Goal: Information Seeking & Learning: Check status

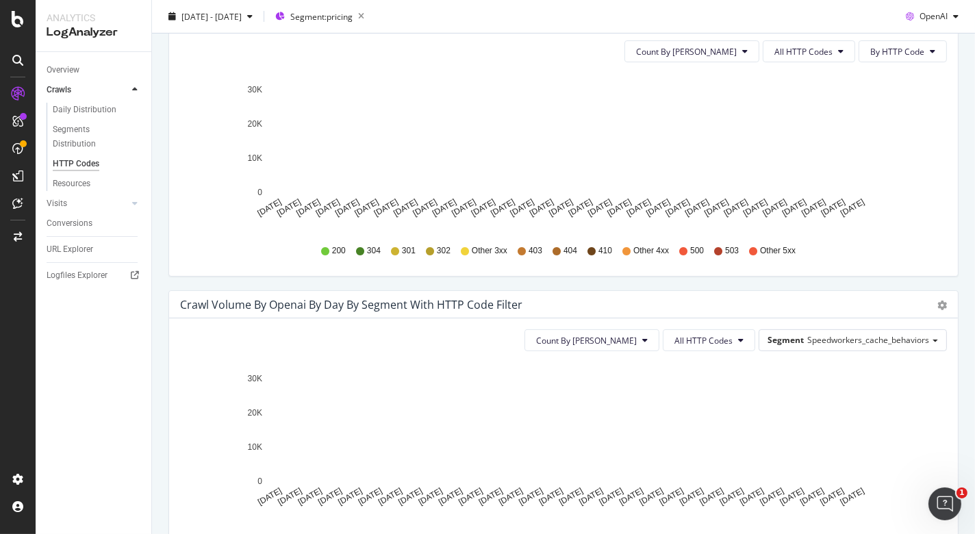
scroll to position [473, 0]
